Goal: Information Seeking & Learning: Learn about a topic

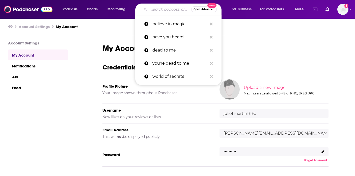
click at [161, 10] on input "Search podcasts, credits, & more..." at bounding box center [170, 9] width 42 height 8
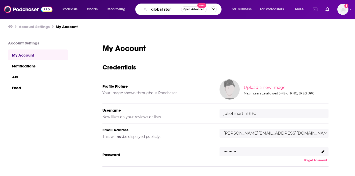
type input "global story"
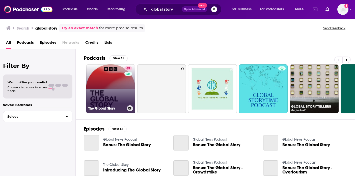
click at [113, 89] on link "85 The Global Story" at bounding box center [110, 88] width 49 height 49
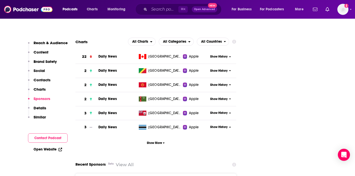
scroll to position [788, 0]
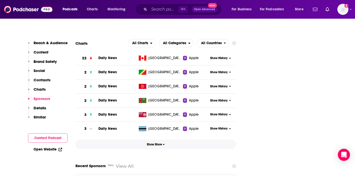
click at [154, 142] on span "Show More" at bounding box center [156, 144] width 18 height 4
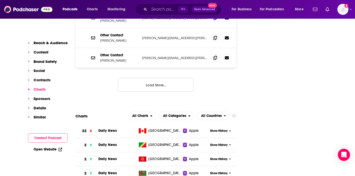
scroll to position [716, 0]
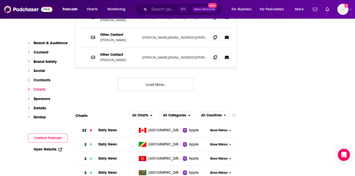
click at [220, 128] on span "Show History" at bounding box center [218, 130] width 17 height 4
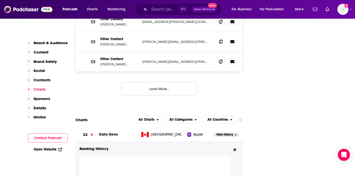
scroll to position [757, 0]
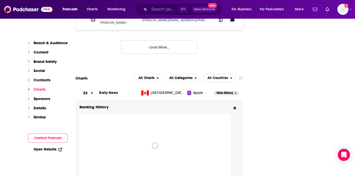
click at [223, 76] on span "All Countries" at bounding box center [217, 78] width 21 height 4
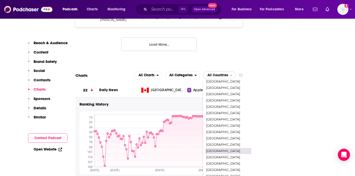
scroll to position [761, 0]
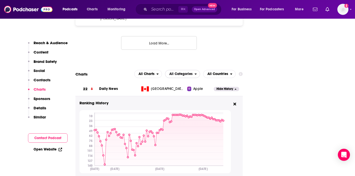
click at [191, 70] on span "All Categories" at bounding box center [179, 74] width 29 height 9
click at [180, 100] on span "News / Daily News" at bounding box center [182, 101] width 28 height 3
click at [221, 72] on span "All Countries" at bounding box center [217, 74] width 21 height 4
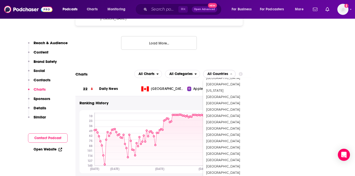
scroll to position [471, 0]
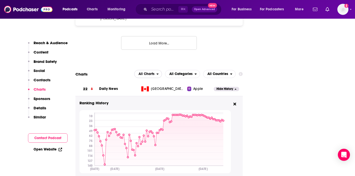
click at [156, 70] on span "All Charts" at bounding box center [145, 74] width 22 height 9
click at [151, 88] on span "Apple Charts" at bounding box center [147, 89] width 21 height 3
click at [183, 70] on span "All Categories" at bounding box center [179, 74] width 29 height 9
click at [178, 92] on div "News" at bounding box center [182, 95] width 31 height 6
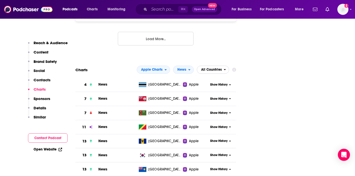
click at [222, 65] on span "All Countries" at bounding box center [210, 69] width 27 height 9
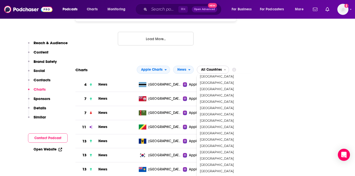
scroll to position [538, 0]
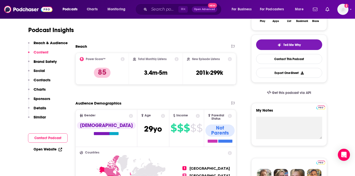
scroll to position [78, 0]
